Goal: Transaction & Acquisition: Purchase product/service

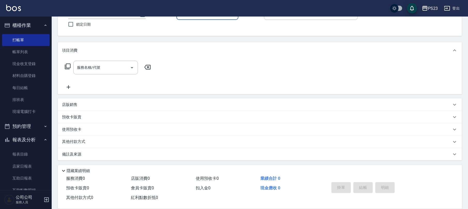
scroll to position [91, 0]
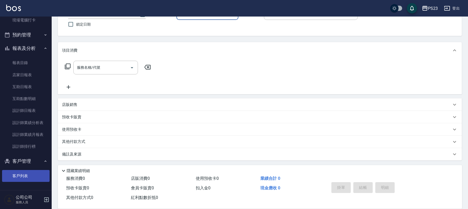
click at [21, 176] on link "客戶列表" at bounding box center [25, 176] width 47 height 12
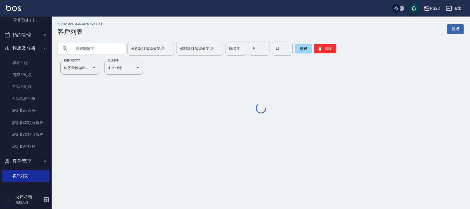
click at [105, 50] on input "text" at bounding box center [96, 49] width 49 height 14
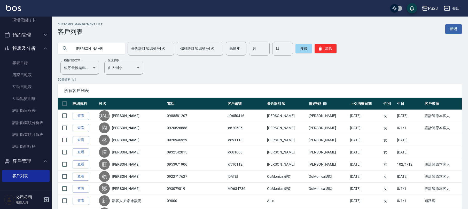
type input "[PERSON_NAME]"
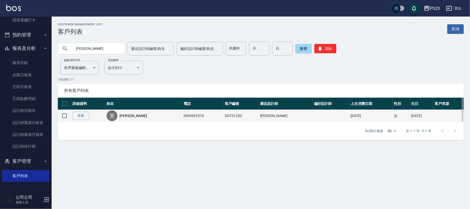
click at [128, 115] on link "[PERSON_NAME]" at bounding box center [132, 115] width 27 height 5
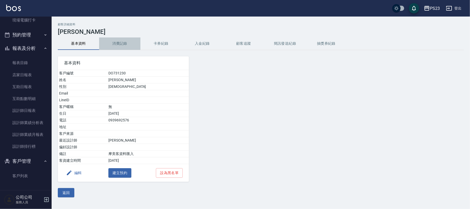
click at [124, 42] on button "消費記錄" at bounding box center [119, 43] width 41 height 12
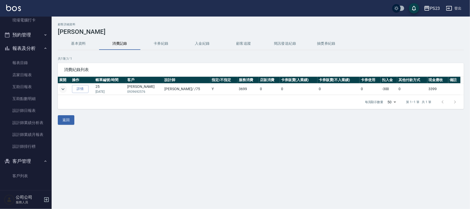
click at [65, 90] on icon "expand row" at bounding box center [63, 89] width 6 height 6
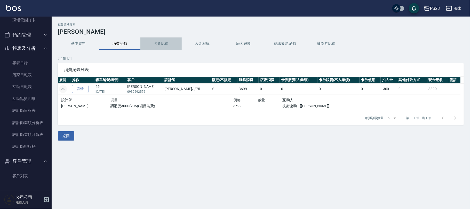
click at [153, 44] on button "卡券紀錄" at bounding box center [160, 43] width 41 height 12
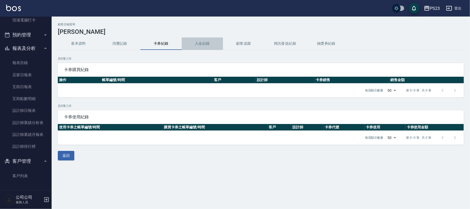
click at [197, 40] on button "入金紀錄" at bounding box center [202, 43] width 41 height 12
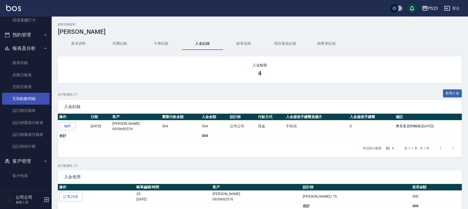
scroll to position [41, 0]
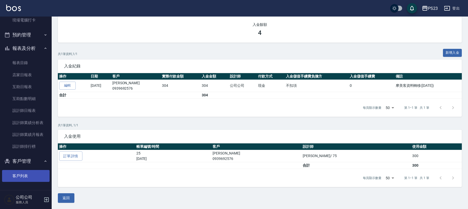
click at [36, 175] on link "客戶列表" at bounding box center [25, 176] width 47 height 12
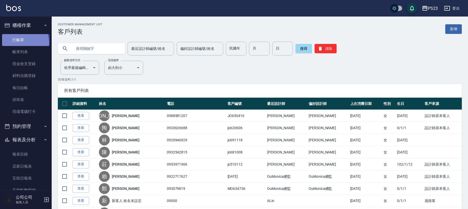
click at [24, 42] on link "打帳單" at bounding box center [25, 40] width 47 height 12
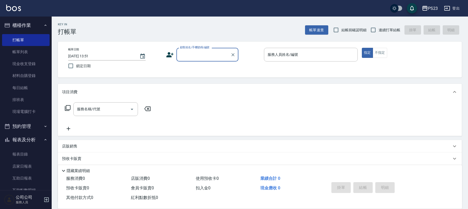
scroll to position [69, 0]
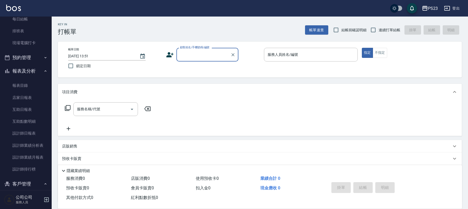
click at [32, 182] on button "客戶管理" at bounding box center [25, 183] width 47 height 13
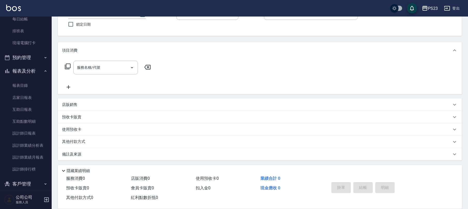
scroll to position [75, 0]
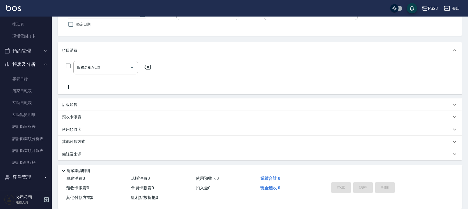
click at [36, 179] on button "客戶管理" at bounding box center [25, 176] width 47 height 13
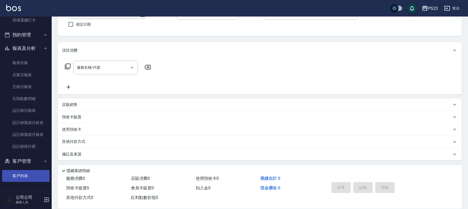
click at [29, 176] on link "客戶列表" at bounding box center [25, 176] width 47 height 12
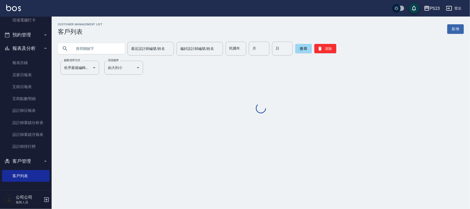
click at [94, 58] on div "Customer Management List 客戶列表 新增 最近設計師編號/姓名 最近設計師編號/姓名 偏好設計師編號/姓名 偏好設計師編號/姓名 民國…" at bounding box center [261, 69] width 418 height 92
click at [94, 45] on input "text" at bounding box center [96, 49] width 49 height 14
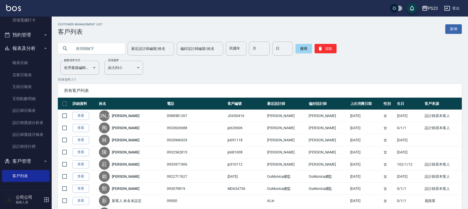
click at [106, 52] on input "text" at bounding box center [96, 49] width 49 height 14
type input "[PERSON_NAME]"
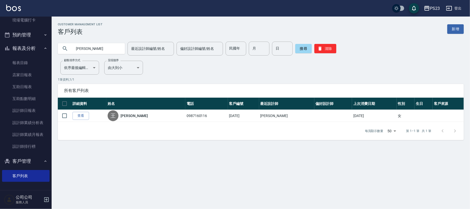
click at [131, 117] on link "[PERSON_NAME]" at bounding box center [134, 115] width 27 height 5
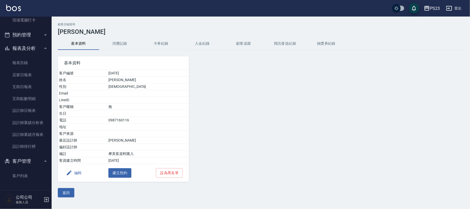
click at [123, 42] on button "消費記錄" at bounding box center [119, 43] width 41 height 12
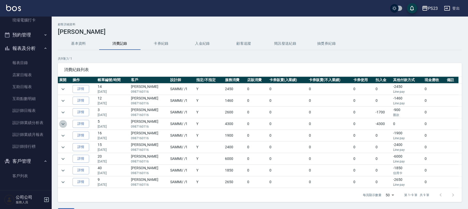
click at [63, 124] on icon "expand row" at bounding box center [63, 124] width 6 height 6
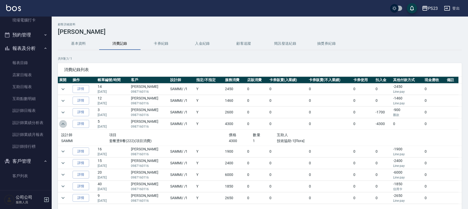
click at [63, 124] on icon "expand row" at bounding box center [62, 124] width 3 height 2
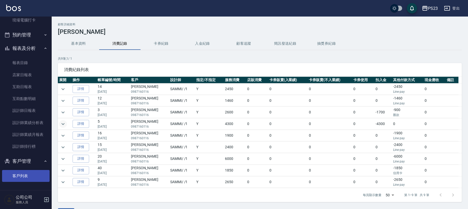
click at [21, 176] on link "客戶列表" at bounding box center [25, 176] width 47 height 12
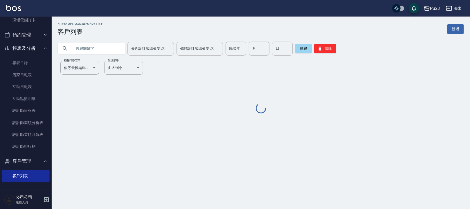
click at [95, 47] on input "text" at bounding box center [96, 49] width 49 height 14
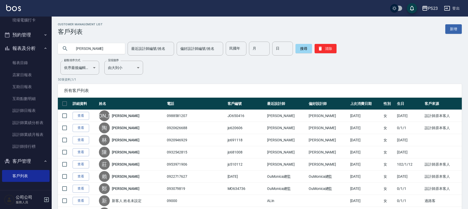
type input "[PERSON_NAME]"
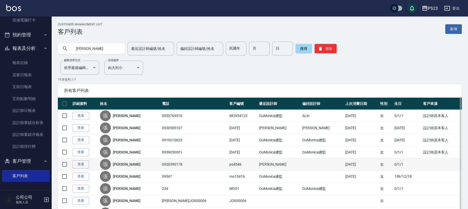
click at [125, 165] on link "[PERSON_NAME]" at bounding box center [126, 164] width 27 height 5
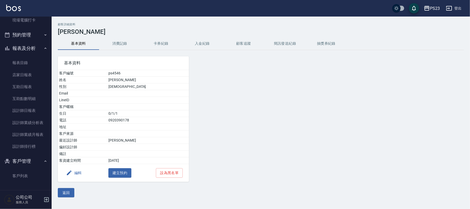
click at [116, 45] on button "消費記錄" at bounding box center [119, 43] width 41 height 12
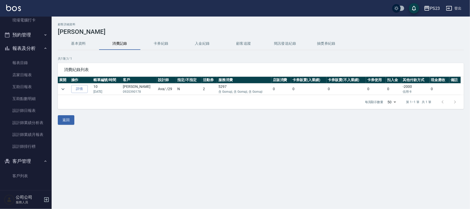
click at [118, 42] on button "消費記錄" at bounding box center [119, 43] width 41 height 12
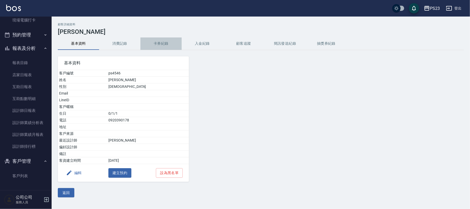
click at [163, 43] on button "卡券紀錄" at bounding box center [160, 43] width 41 height 12
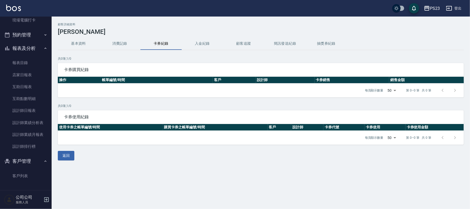
click at [199, 45] on button "入金紀錄" at bounding box center [202, 43] width 41 height 12
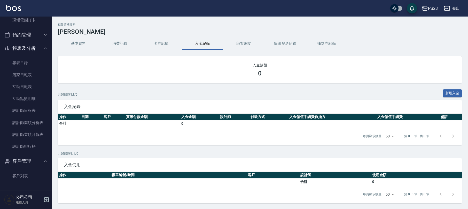
drag, startPoint x: 31, startPoint y: 2, endPoint x: 100, endPoint y: 30, distance: 74.8
click at [100, 30] on h3 "[PERSON_NAME]" at bounding box center [260, 31] width 404 height 7
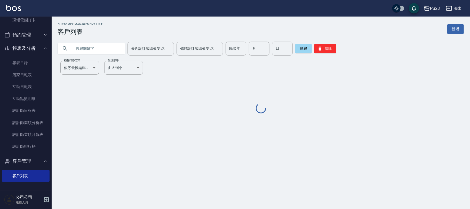
click at [99, 47] on input "text" at bounding box center [96, 49] width 49 height 14
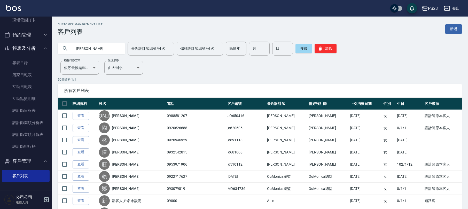
type input "[PERSON_NAME]"
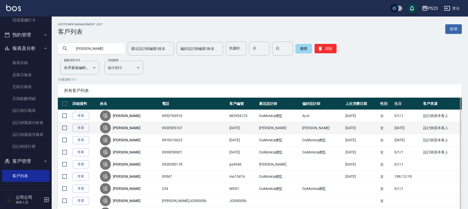
drag, startPoint x: 117, startPoint y: 131, endPoint x: 114, endPoint y: 127, distance: 5.3
click at [114, 127] on div "[PERSON_NAME]" at bounding box center [129, 127] width 59 height 11
click at [118, 126] on link "[PERSON_NAME]" at bounding box center [126, 127] width 27 height 5
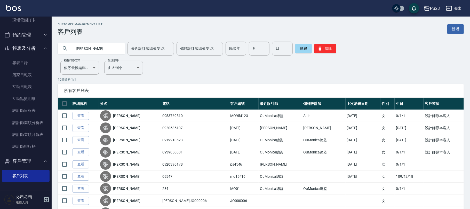
click at [119, 126] on div "Customer Management List 客戶列表 新增 [PERSON_NAME] 最近設計師編號/姓名 最近設計師編號/姓名 偏好設計師編號/姓名…" at bounding box center [235, 164] width 470 height 328
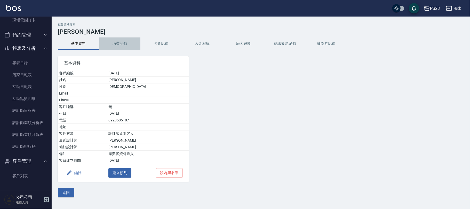
click at [110, 43] on button "消費記錄" at bounding box center [119, 43] width 41 height 12
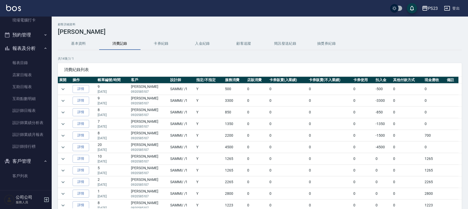
drag, startPoint x: 65, startPoint y: 99, endPoint x: 65, endPoint y: 95, distance: 3.6
click at [65, 95] on td at bounding box center [64, 100] width 13 height 11
click at [63, 98] on icon "expand row" at bounding box center [63, 101] width 6 height 6
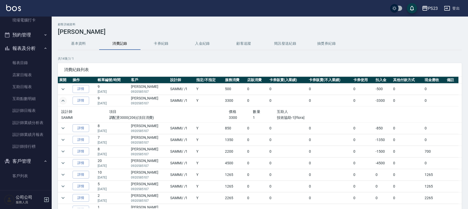
click at [63, 98] on icon "expand row" at bounding box center [63, 101] width 6 height 6
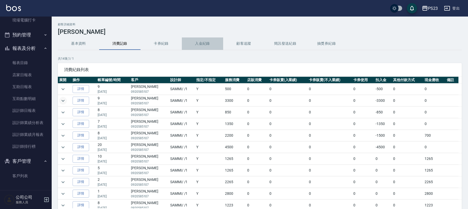
drag, startPoint x: 196, startPoint y: 45, endPoint x: 194, endPoint y: 43, distance: 2.7
click at [194, 43] on button "入金紀錄" at bounding box center [202, 43] width 41 height 12
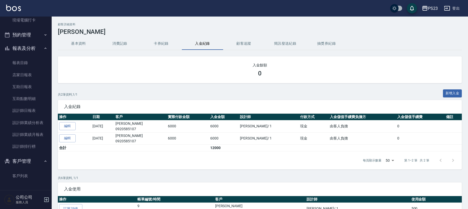
click at [82, 42] on button "基本資料" at bounding box center [78, 43] width 41 height 12
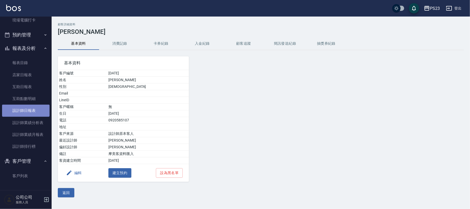
click at [27, 113] on link "設計師日報表" at bounding box center [25, 111] width 47 height 12
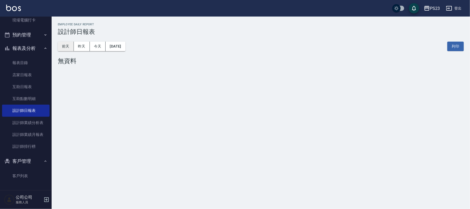
click at [65, 44] on button "前天" at bounding box center [66, 47] width 16 height 10
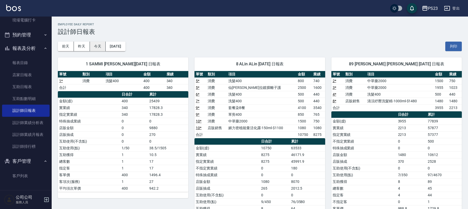
click at [98, 43] on button "今天" at bounding box center [98, 47] width 16 height 10
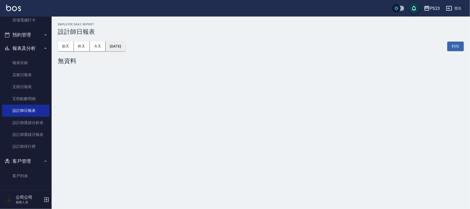
click at [125, 48] on button "[DATE]" at bounding box center [116, 47] width 20 height 10
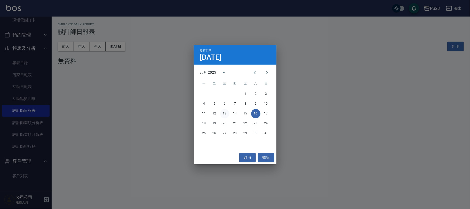
click at [228, 113] on button "13" at bounding box center [224, 113] width 9 height 9
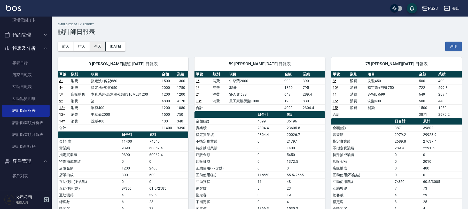
click at [102, 48] on button "今天" at bounding box center [98, 47] width 16 height 10
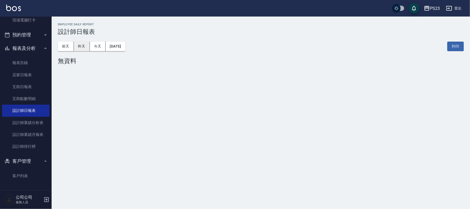
click at [80, 50] on button "昨天" at bounding box center [82, 47] width 16 height 10
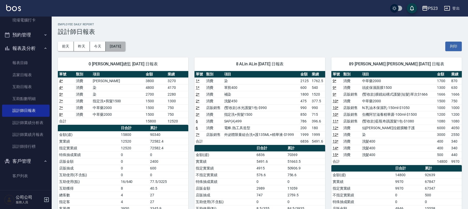
click at [118, 42] on button "[DATE]" at bounding box center [116, 47] width 20 height 10
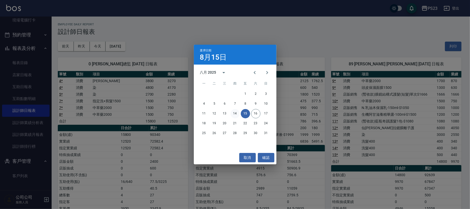
click at [232, 113] on button "14" at bounding box center [234, 113] width 9 height 9
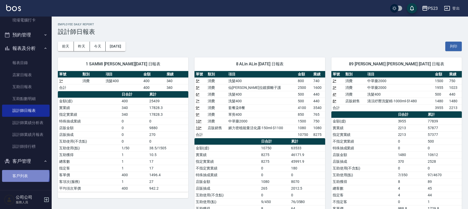
click at [25, 175] on link "客戶列表" at bounding box center [25, 176] width 47 height 12
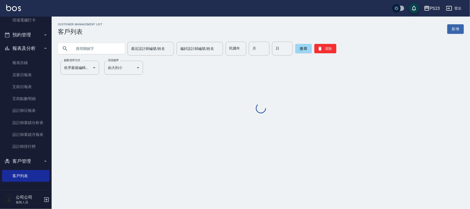
click at [98, 54] on input "text" at bounding box center [96, 49] width 49 height 14
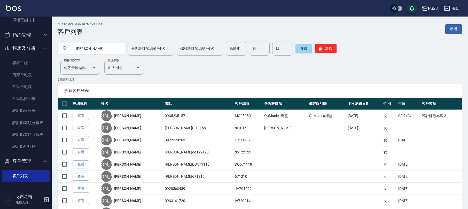
click at [90, 49] on input "[PERSON_NAME]" at bounding box center [96, 49] width 49 height 14
type input "[PERSON_NAME]"
click at [92, 42] on input "[PERSON_NAME]" at bounding box center [96, 49] width 49 height 14
type input "[PERSON_NAME]"
click at [299, 49] on button "搜尋" at bounding box center [303, 48] width 17 height 9
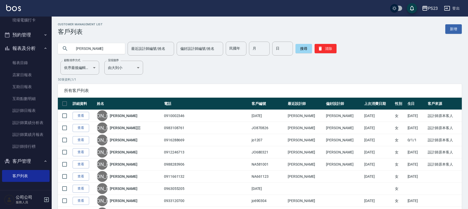
click at [84, 129] on link "查看" at bounding box center [81, 128] width 17 height 8
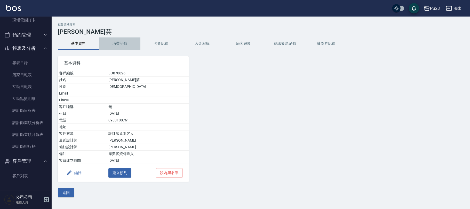
click at [126, 41] on button "消費記錄" at bounding box center [119, 43] width 41 height 12
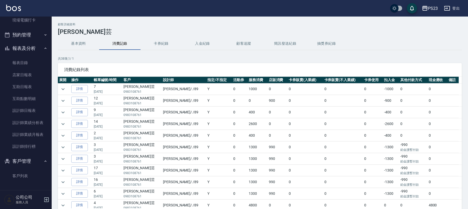
click at [209, 44] on button "入金紀錄" at bounding box center [202, 43] width 41 height 12
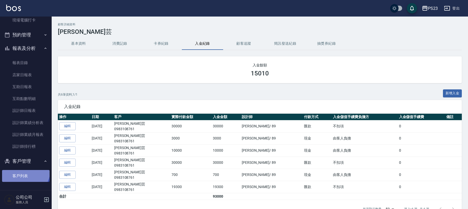
click at [23, 170] on link "客戶列表" at bounding box center [25, 176] width 47 height 12
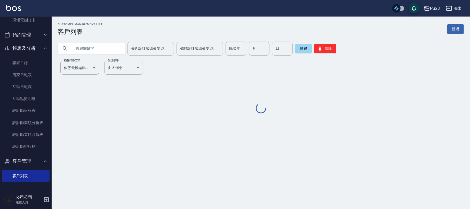
click at [89, 47] on input "text" at bounding box center [96, 49] width 49 height 14
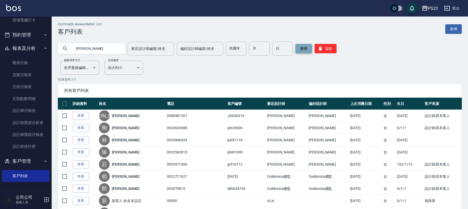
type input "[PERSON_NAME]"
click at [302, 49] on button "搜尋" at bounding box center [303, 48] width 17 height 9
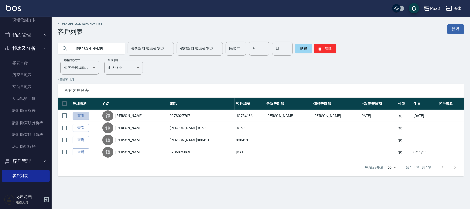
click at [82, 117] on link "查看" at bounding box center [81, 116] width 17 height 8
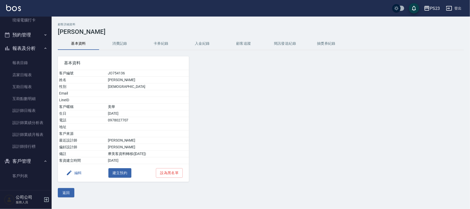
click at [123, 44] on button "消費記錄" at bounding box center [119, 43] width 41 height 12
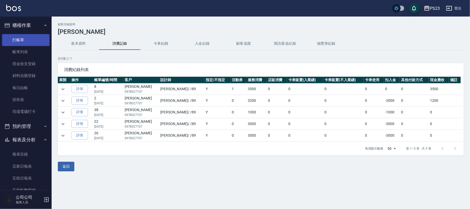
click at [25, 36] on link "打帳單" at bounding box center [25, 40] width 47 height 12
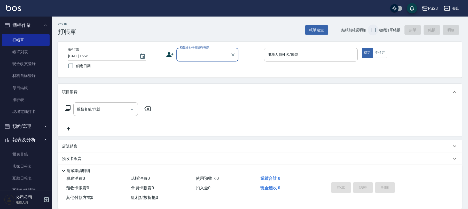
click at [370, 29] on input "連續打單結帳" at bounding box center [372, 30] width 11 height 11
checkbox input "true"
click at [204, 52] on div "顧客姓名/手機號碼/編號 顧客姓名/手機號碼/編號" at bounding box center [207, 55] width 62 height 14
type input "藘"
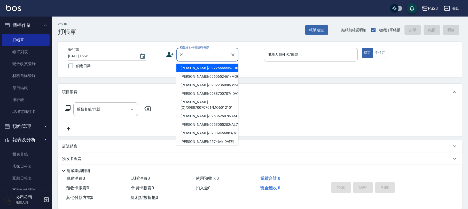
click at [209, 66] on li "[PERSON_NAME]/0922666555/JO001010" at bounding box center [207, 68] width 62 height 9
type input "[PERSON_NAME]/0922666555/JO001010"
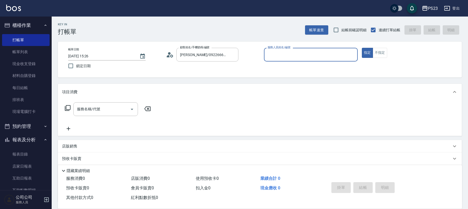
type input "[PERSON_NAME]-89"
click at [69, 107] on icon at bounding box center [68, 108] width 6 height 6
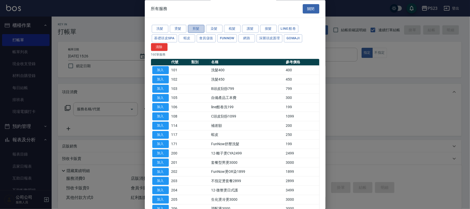
click at [193, 28] on button "剪髮" at bounding box center [196, 29] width 17 height 8
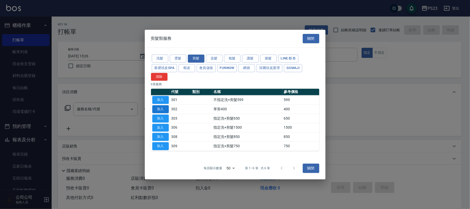
click at [158, 107] on button "加入" at bounding box center [160, 109] width 17 height 8
type input "單剪400(302)"
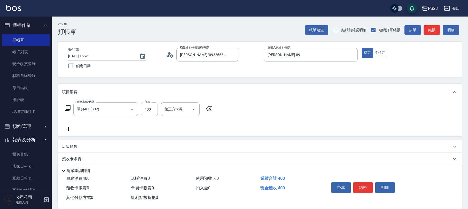
click at [67, 107] on icon at bounding box center [68, 108] width 6 height 6
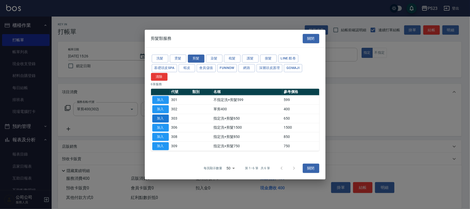
click at [158, 118] on button "加入" at bounding box center [160, 118] width 17 height 8
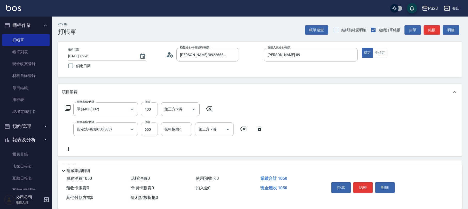
click at [151, 124] on input "650" at bounding box center [149, 129] width 17 height 14
type input "1000"
type input "[PERSON_NAME]-89"
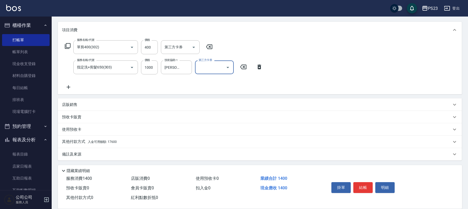
click at [129, 141] on div "其他付款方式 入金可用餘額: 17600" at bounding box center [256, 142] width 389 height 6
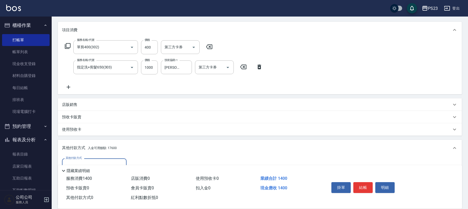
scroll to position [122, 0]
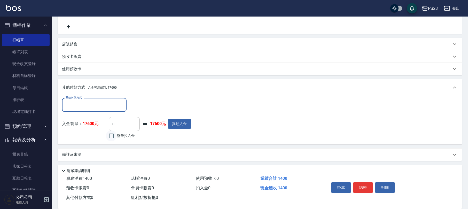
click at [116, 139] on input "整筆扣入金" at bounding box center [111, 135] width 11 height 11
checkbox input "true"
type input "1400"
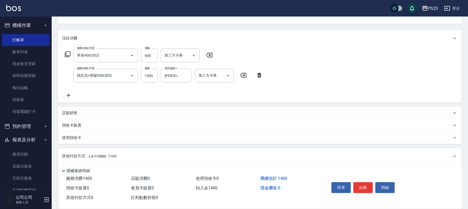
scroll to position [0, 0]
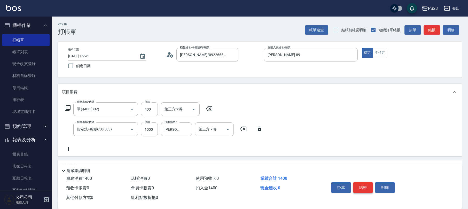
click at [363, 186] on button "結帳" at bounding box center [362, 187] width 19 height 11
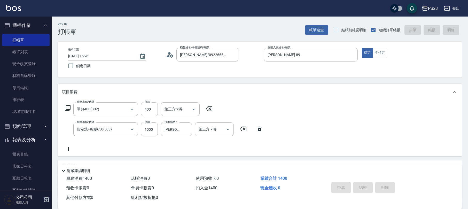
type input "[DATE] 15:28"
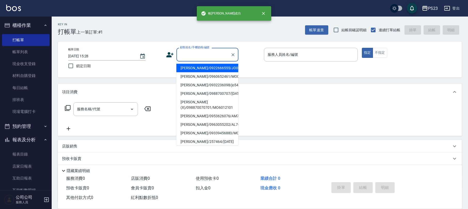
click at [196, 56] on input "顧客姓名/手機號碼/編號" at bounding box center [204, 54] width 50 height 9
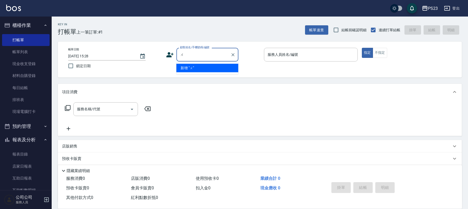
type input "無"
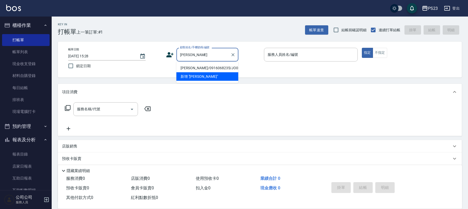
click at [203, 68] on li "[PERSON_NAME]/0916068235/JO00001210" at bounding box center [207, 68] width 62 height 9
type input "[PERSON_NAME]/0916068235/JO00001210"
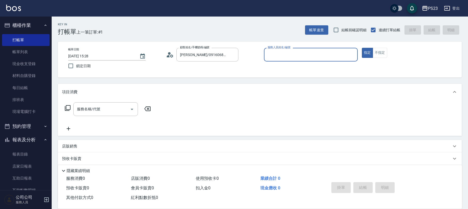
type input "[PERSON_NAME]-89"
click at [67, 109] on icon at bounding box center [68, 108] width 6 height 6
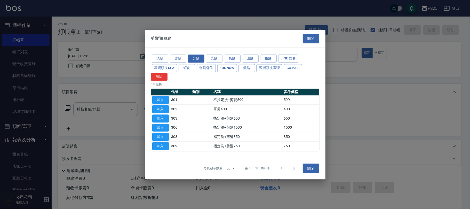
click at [266, 68] on button "深層頭皮護理" at bounding box center [269, 68] width 26 height 8
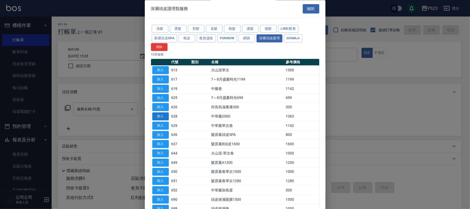
click at [165, 117] on button "加入" at bounding box center [160, 117] width 17 height 8
type input "中草藥2000(628)"
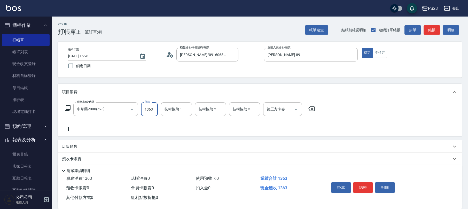
click at [147, 113] on input "1363" at bounding box center [149, 109] width 17 height 14
type input "1500"
type input "[PERSON_NAME]-89"
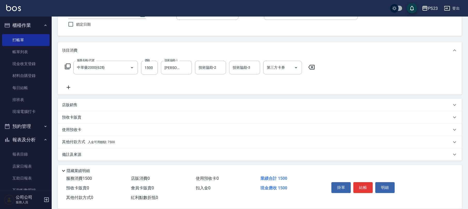
click at [67, 107] on p "店販銷售" at bounding box center [69, 104] width 15 height 5
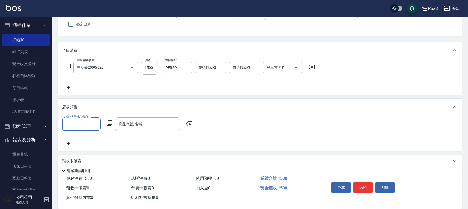
scroll to position [0, 0]
click at [454, 104] on icon at bounding box center [454, 107] width 6 height 6
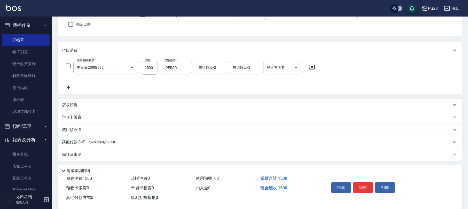
click at [112, 139] on p "其他付款方式 入金可用餘額: 7500" at bounding box center [88, 142] width 53 height 6
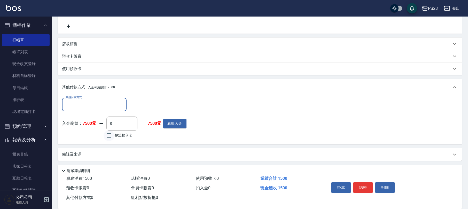
click at [108, 137] on input "整筆扣入金" at bounding box center [108, 135] width 11 height 11
checkbox input "true"
type input "1500"
click at [365, 188] on button "結帳" at bounding box center [362, 187] width 19 height 11
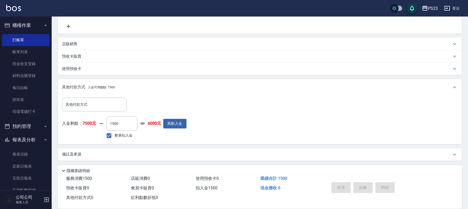
type input "[DATE] 15:29"
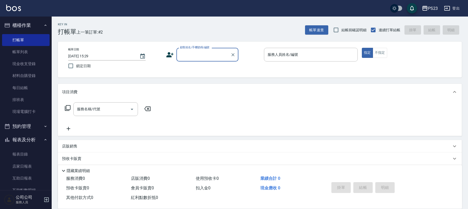
click at [191, 56] on input "顧客姓名/手機號碼/編號" at bounding box center [204, 54] width 50 height 9
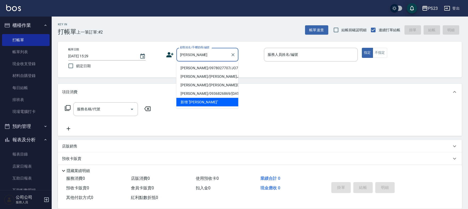
click at [203, 69] on li "[PERSON_NAME]/0978027707/JO754136" at bounding box center [207, 68] width 62 height 9
type input "[PERSON_NAME]/0978027707/JO754136"
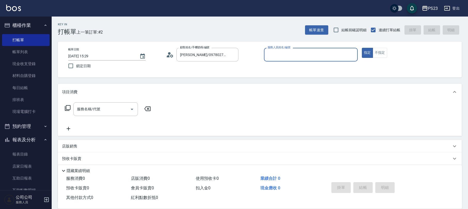
type input "[PERSON_NAME]-89"
click at [68, 109] on icon at bounding box center [68, 108] width 6 height 6
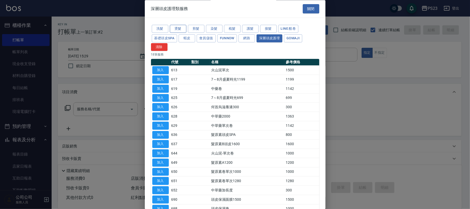
click at [182, 28] on button "燙髮" at bounding box center [178, 29] width 17 height 8
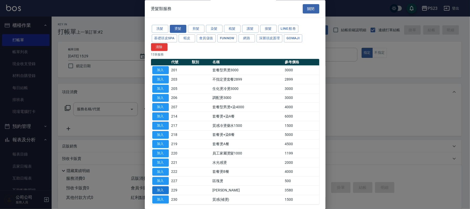
click at [159, 190] on button "加入" at bounding box center [160, 190] width 17 height 8
type input "[PERSON_NAME]燙(229)"
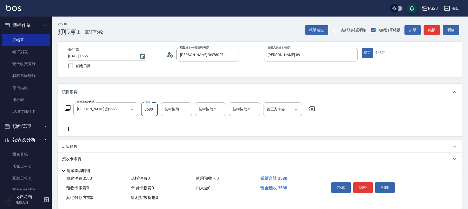
click at [155, 107] on input "3580" at bounding box center [149, 109] width 17 height 14
type input "3500"
type input "[PERSON_NAME]-89"
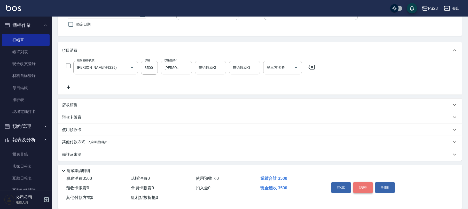
click at [358, 185] on button "結帳" at bounding box center [362, 187] width 19 height 11
type input "[DATE] 15:30"
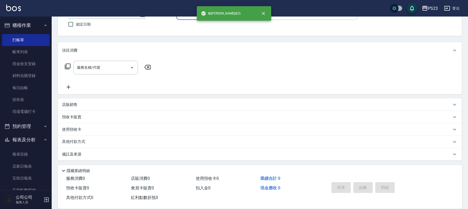
scroll to position [0, 0]
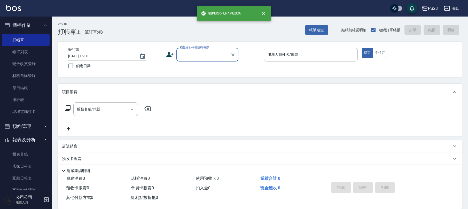
click at [192, 58] on input "顧客姓名/手機號碼/編號" at bounding box center [204, 54] width 50 height 9
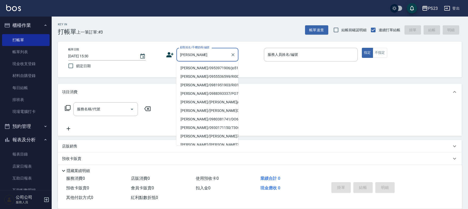
click at [208, 69] on li "[PERSON_NAME]/0953971906/jo510112" at bounding box center [207, 68] width 62 height 9
type input "[PERSON_NAME]/0953971906/jo510112"
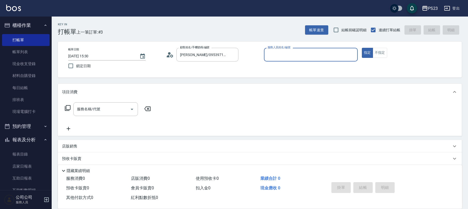
type input "[PERSON_NAME]-89"
click at [66, 108] on icon at bounding box center [68, 108] width 6 height 6
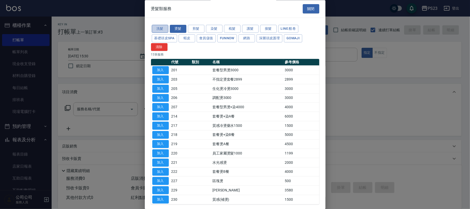
click at [161, 30] on button "洗髮" at bounding box center [160, 29] width 17 height 8
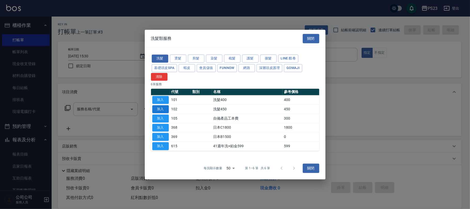
click at [161, 106] on button "加入" at bounding box center [160, 109] width 17 height 8
type input "洗髮450(102)"
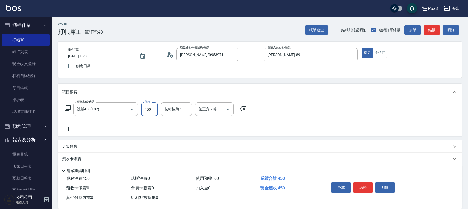
click at [146, 110] on input "450" at bounding box center [149, 109] width 17 height 14
type input "500"
type input "[PERSON_NAME]-89"
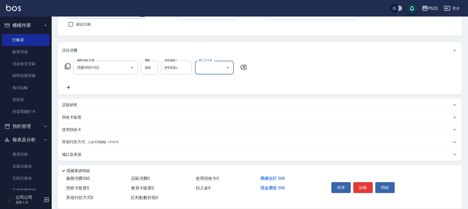
click at [131, 140] on div "其他付款方式 入金可用餘額: 151676" at bounding box center [256, 142] width 389 height 6
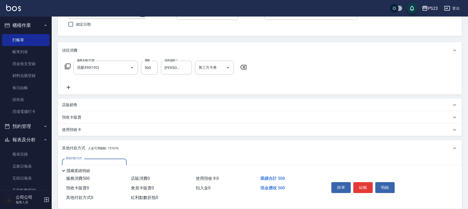
scroll to position [102, 0]
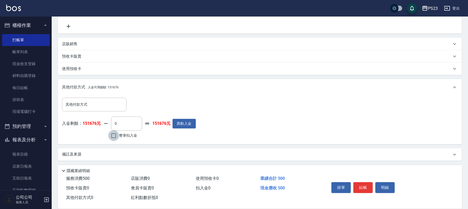
click at [115, 139] on input "整筆扣入金" at bounding box center [113, 135] width 11 height 11
checkbox input "true"
type input "500"
click at [358, 187] on button "結帳" at bounding box center [362, 187] width 19 height 11
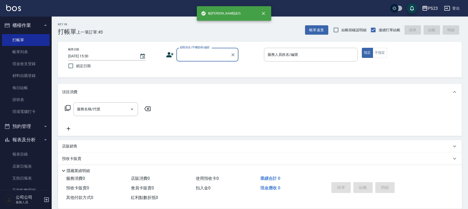
scroll to position [0, 0]
click at [190, 53] on input "顧客姓名/手機號碼/編號" at bounding box center [204, 54] width 50 height 9
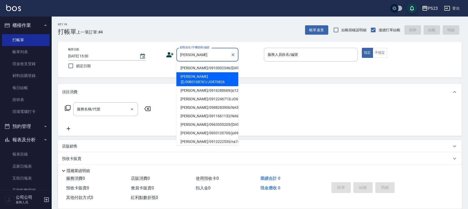
click at [208, 77] on li "[PERSON_NAME]芸/0983108761/JO870826" at bounding box center [207, 79] width 62 height 14
type input "[PERSON_NAME]芸/0983108761/JO870826"
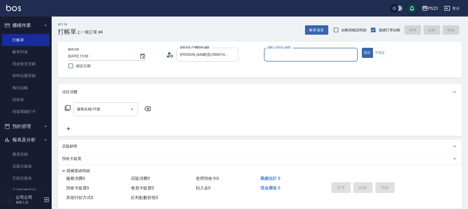
type input "[PERSON_NAME]-89"
click at [67, 109] on icon at bounding box center [68, 108] width 6 height 6
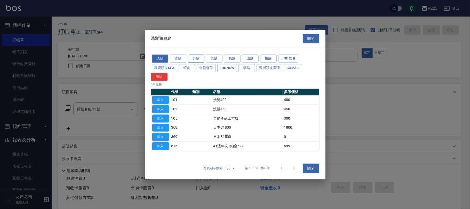
click at [196, 59] on button "剪髮" at bounding box center [196, 58] width 17 height 8
click at [164, 119] on button "加入" at bounding box center [160, 118] width 17 height 8
type input "指定洗+剪髮650(303)"
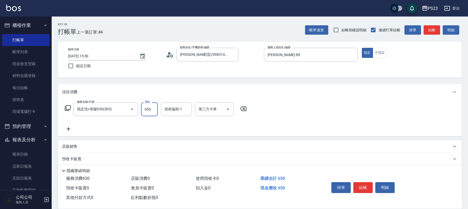
click at [149, 111] on input "650" at bounding box center [149, 109] width 17 height 14
type input "1000"
type input "[PERSON_NAME]-89"
click at [187, 109] on icon "Clear" at bounding box center [186, 109] width 3 height 3
type input "青惠-26"
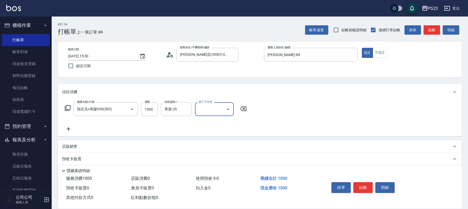
scroll to position [34, 0]
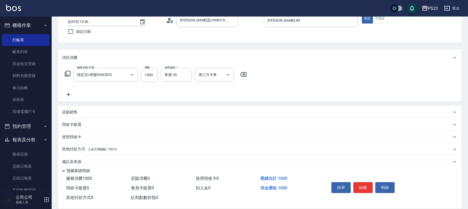
click at [121, 147] on div "其他付款方式 入金可用餘額: 15010" at bounding box center [256, 149] width 389 height 6
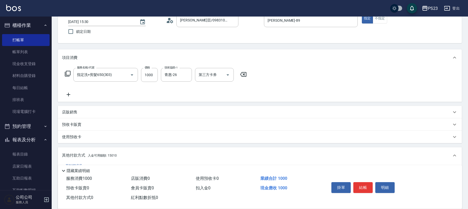
scroll to position [0, 0]
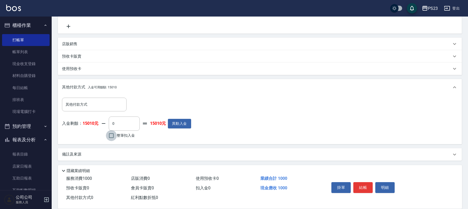
click at [110, 139] on input "整筆扣入金" at bounding box center [111, 135] width 11 height 11
checkbox input "true"
type input "1000"
click at [362, 185] on button "結帳" at bounding box center [362, 187] width 19 height 11
type input "[DATE] 15:31"
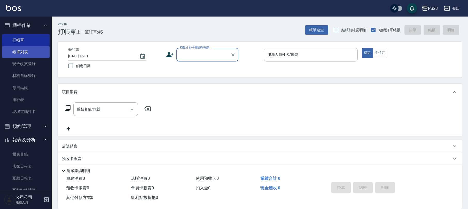
click at [37, 54] on link "帳單列表" at bounding box center [25, 52] width 47 height 12
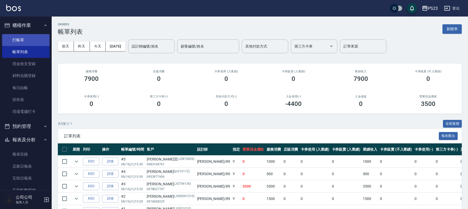
click at [31, 42] on link "打帳單" at bounding box center [25, 40] width 47 height 12
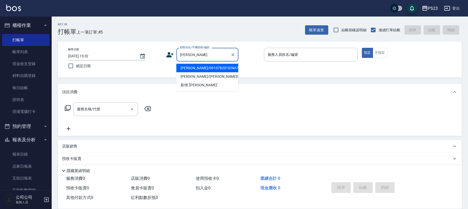
click at [209, 70] on li "[PERSON_NAME]/0910782010/NA770506" at bounding box center [207, 68] width 62 height 9
type input "[PERSON_NAME]/0910782010/NA770506"
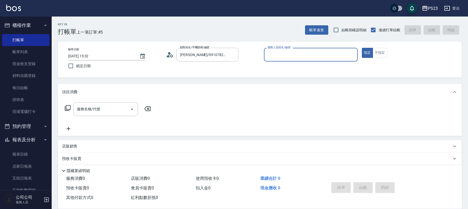
type input "Nanako-59"
click at [64, 107] on div "服務名稱/代號 服務名稱/代號" at bounding box center [108, 109] width 92 height 14
click at [69, 108] on icon at bounding box center [68, 108] width 6 height 6
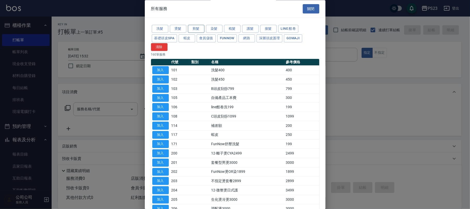
click at [193, 28] on button "剪髮" at bounding box center [196, 29] width 17 height 8
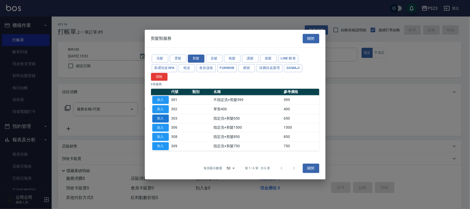
click at [159, 118] on button "加入" at bounding box center [160, 118] width 17 height 8
type input "指定洗+剪髮650(303)"
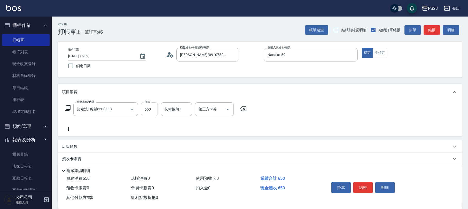
click at [153, 113] on input "650" at bounding box center [149, 109] width 17 height 14
drag, startPoint x: 145, startPoint y: 103, endPoint x: 144, endPoint y: 109, distance: 6.0
click at [144, 103] on div "價格 9020 價格" at bounding box center [149, 109] width 17 height 14
click at [146, 109] on input "9020" at bounding box center [149, 109] width 17 height 14
type input "900"
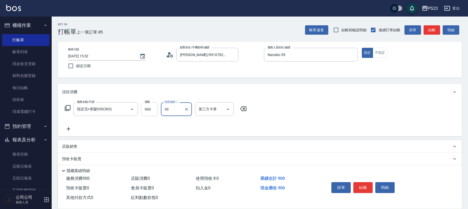
type input "Nanako-59"
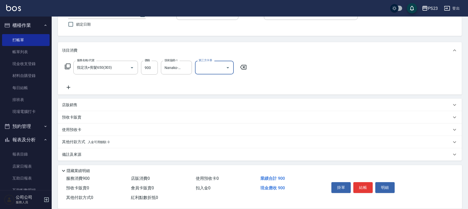
click at [127, 141] on div "其他付款方式 入金可用餘額: 0" at bounding box center [256, 142] width 389 height 6
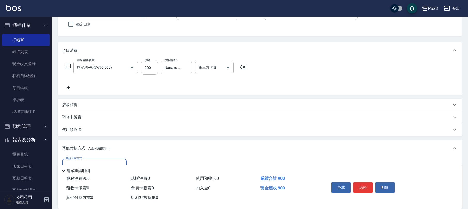
scroll to position [102, 0]
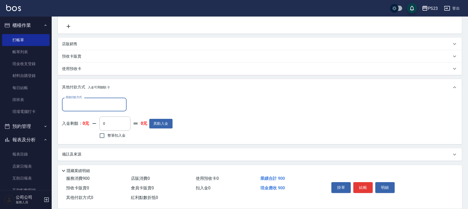
click at [115, 106] on input "其他付款方式" at bounding box center [94, 104] width 60 height 9
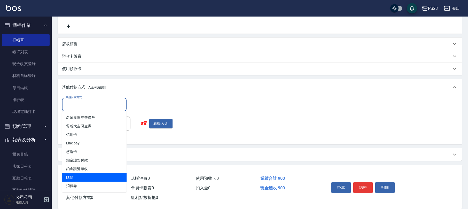
click at [100, 175] on span "匯款" at bounding box center [94, 177] width 65 height 9
type input "匯款"
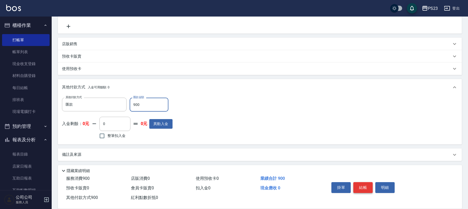
type input "900"
click at [362, 186] on button "結帳" at bounding box center [362, 187] width 19 height 11
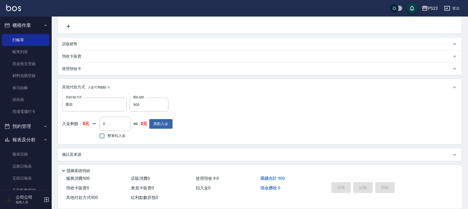
type input "[DATE] 15:33"
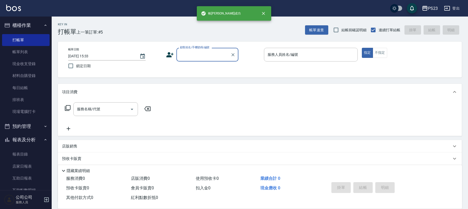
scroll to position [0, 0]
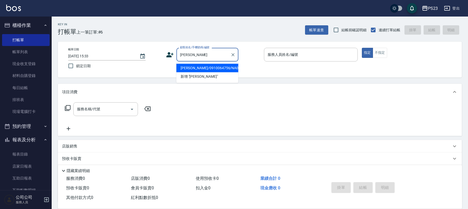
click at [228, 68] on li "[PERSON_NAME]/0910064756/NA0510" at bounding box center [207, 68] width 62 height 9
type input "[PERSON_NAME]/0910064756/NA0510"
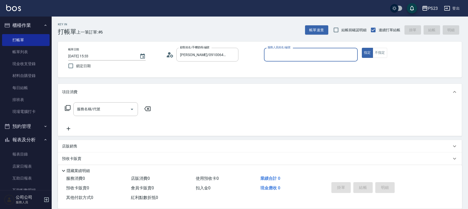
type input "Nanako-59"
click at [69, 106] on icon at bounding box center [68, 108] width 6 height 6
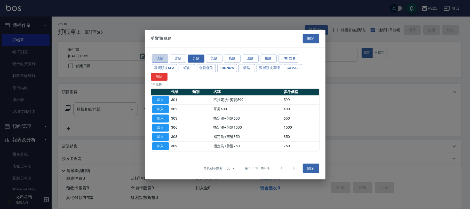
click at [160, 56] on button "洗髮" at bounding box center [160, 58] width 17 height 8
click at [161, 98] on button "加入" at bounding box center [160, 100] width 17 height 8
type input "洗髮400(101)"
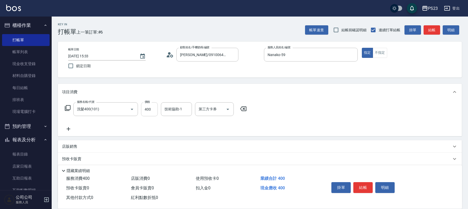
click at [145, 115] on input "400" at bounding box center [149, 109] width 17 height 14
type input "600"
type input "Nanako-59"
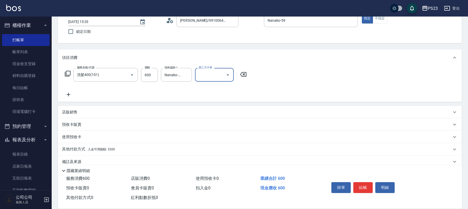
scroll to position [42, 0]
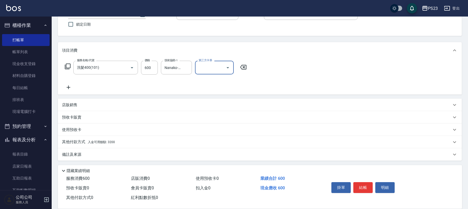
click at [128, 141] on div "其他付款方式 入金可用餘額: 3200" at bounding box center [256, 142] width 389 height 6
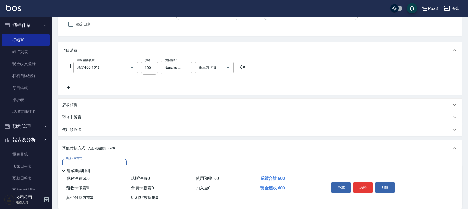
scroll to position [102, 0]
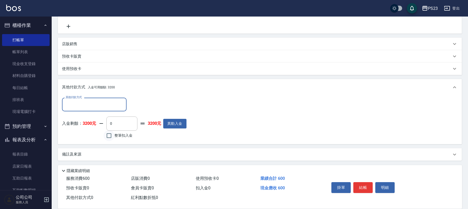
click at [110, 140] on input "整筆扣入金" at bounding box center [108, 135] width 11 height 11
checkbox input "true"
type input "600"
click at [359, 188] on button "結帳" at bounding box center [362, 187] width 19 height 11
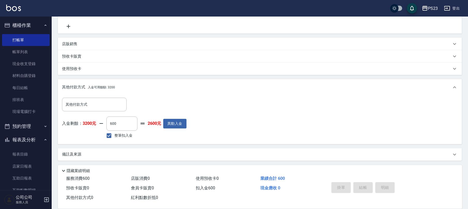
scroll to position [0, 0]
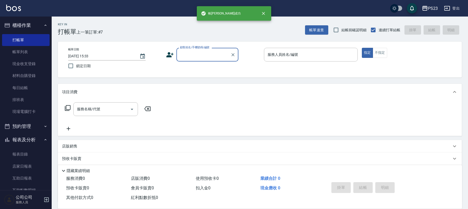
click at [210, 57] on input "顧客姓名/手機號碼/編號" at bounding box center [204, 54] width 50 height 9
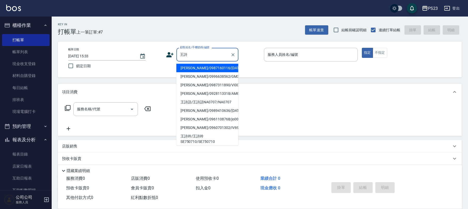
click at [198, 67] on li "[PERSON_NAME]/0987160116/[DATE]" at bounding box center [207, 68] width 62 height 9
type input "[PERSON_NAME]/0987160116/[DATE]"
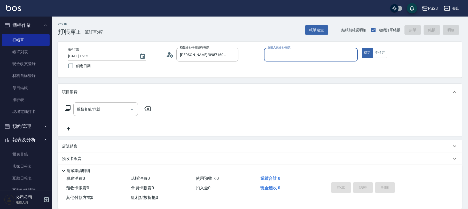
click at [172, 54] on icon at bounding box center [170, 55] width 8 height 8
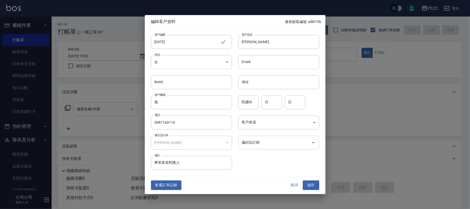
click at [255, 142] on input "偏好設計師" at bounding box center [274, 142] width 69 height 9
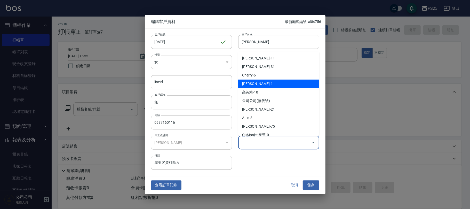
click at [251, 85] on li "[PERSON_NAME]-1" at bounding box center [278, 83] width 81 height 9
type input "[PERSON_NAME]"
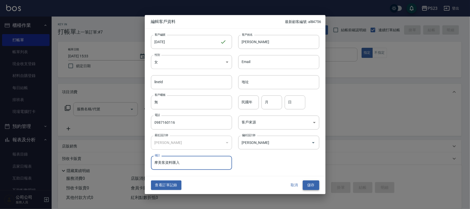
click at [307, 186] on button "儲存" at bounding box center [311, 185] width 17 height 10
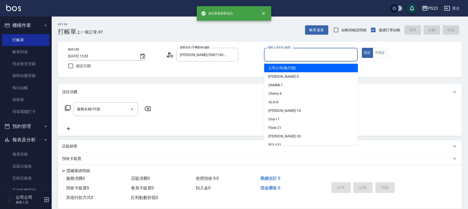
drag, startPoint x: 278, startPoint y: 56, endPoint x: 299, endPoint y: 49, distance: 21.9
click at [279, 55] on input "服務人員姓名/編號" at bounding box center [310, 54] width 89 height 9
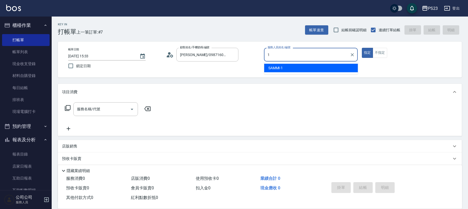
type input "SAMMI-1"
type button "true"
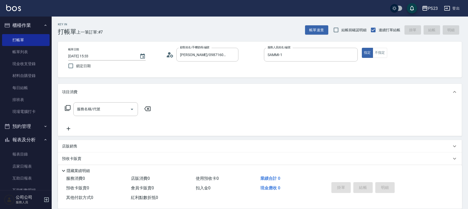
click at [68, 110] on icon at bounding box center [68, 108] width 6 height 6
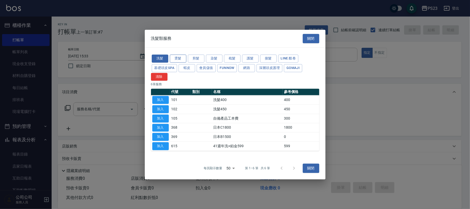
click at [177, 57] on button "燙髮" at bounding box center [178, 58] width 17 height 8
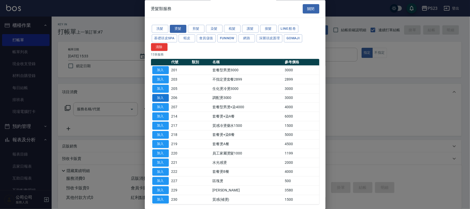
click at [161, 97] on button "加入" at bounding box center [160, 98] width 17 height 8
type input "調配燙3000(206)"
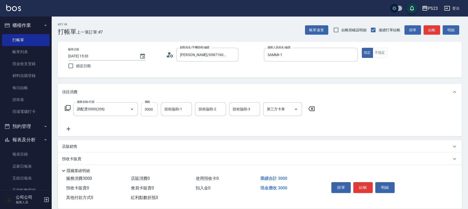
click at [146, 113] on input "3000" at bounding box center [149, 109] width 17 height 14
type input "4300"
type input "SAMMI-1"
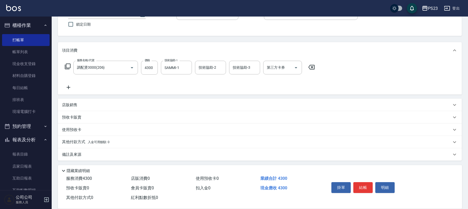
click at [120, 141] on div "其他付款方式 入金可用餘額: 0" at bounding box center [256, 142] width 389 height 6
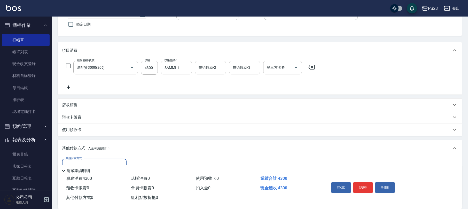
scroll to position [76, 0]
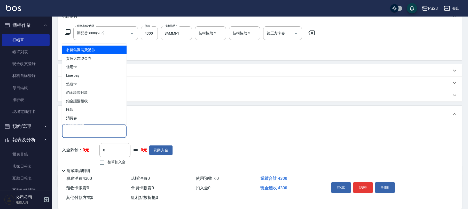
click at [93, 132] on input "其他付款方式" at bounding box center [94, 130] width 60 height 9
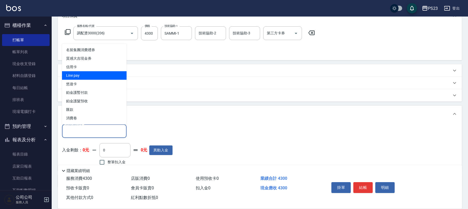
click at [75, 72] on span "Line pay" at bounding box center [94, 75] width 65 height 9
type input "Line pay"
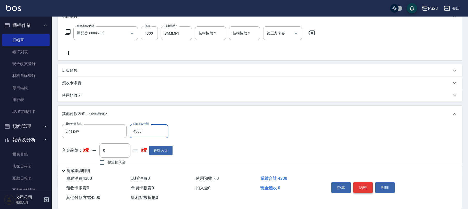
type input "4300"
click at [362, 184] on button "結帳" at bounding box center [362, 187] width 19 height 11
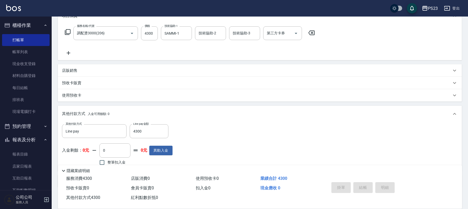
type input "[DATE] 15:34"
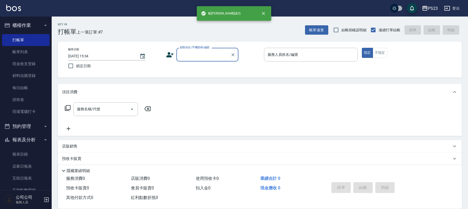
scroll to position [0, 0]
